Goal: Information Seeking & Learning: Stay updated

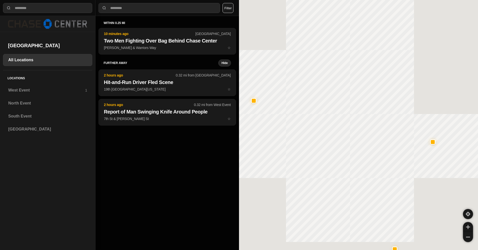
select select "*"
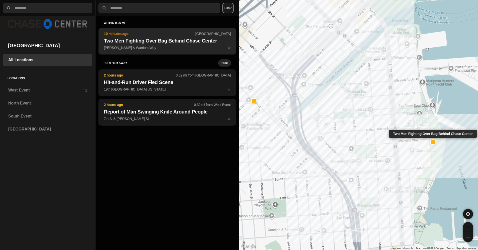
click at [179, 47] on p "[PERSON_NAME] & Warriors Way ☆" at bounding box center [167, 47] width 127 height 5
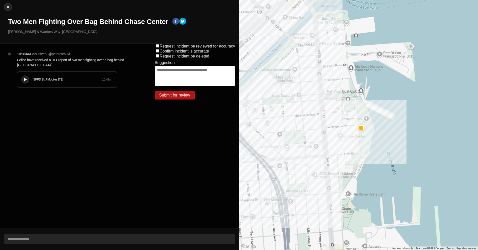
click at [23, 79] on div at bounding box center [25, 80] width 5 height 4
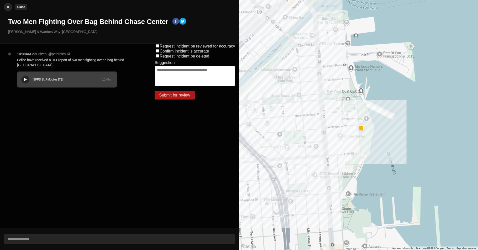
click at [7, 8] on img at bounding box center [8, 7] width 5 height 5
select select "*"
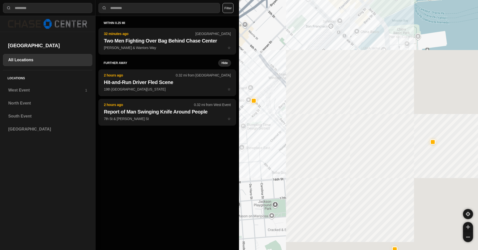
select select "*"
